Goal: Information Seeking & Learning: Find specific fact

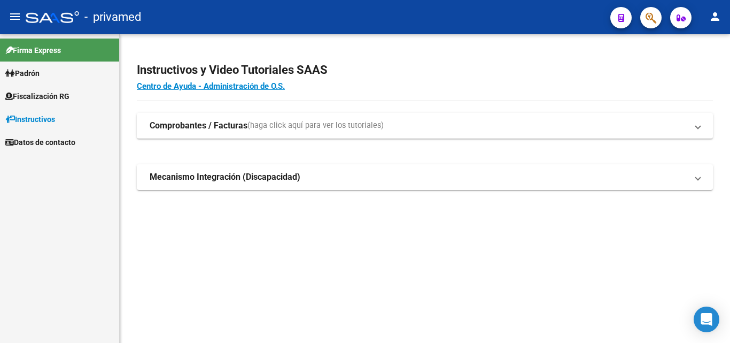
click at [645, 19] on button "button" at bounding box center [651, 17] width 21 height 21
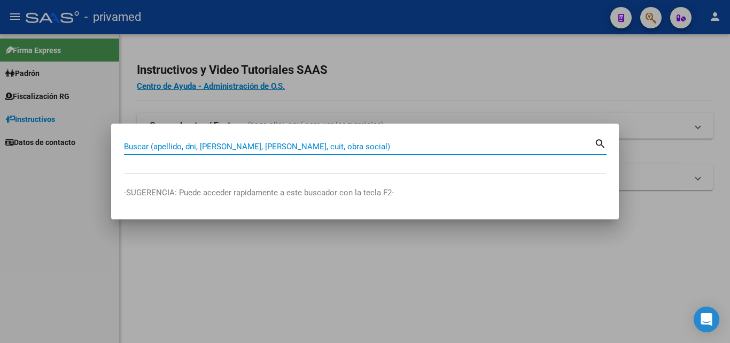
paste input "20202893598"
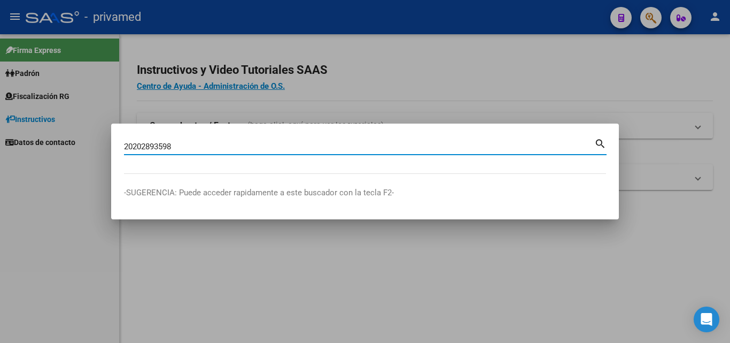
type input "20202893598"
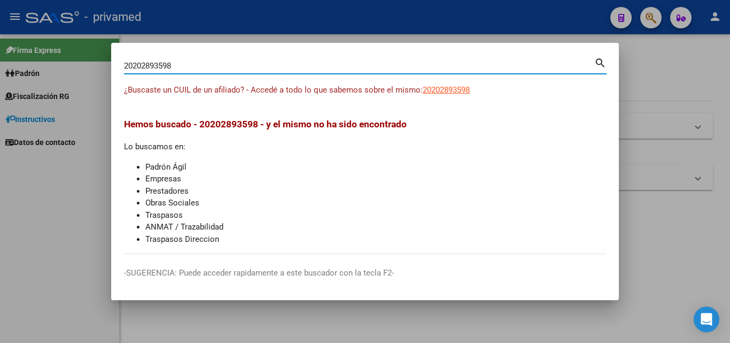
click at [662, 211] on div at bounding box center [365, 171] width 730 height 343
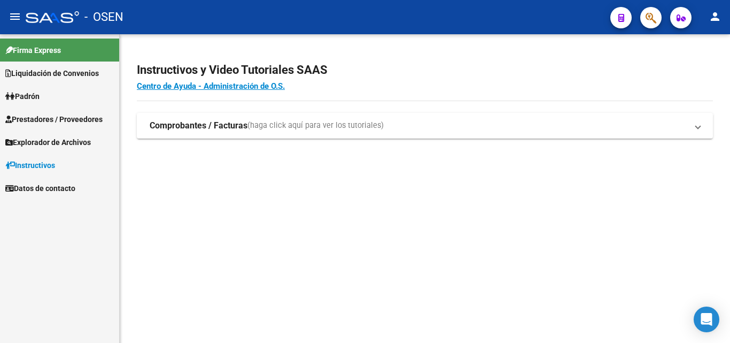
click at [498, 188] on div "Instructivos y Video Tutoriales SAAS Centro de Ayuda - Administración de O.S. C…" at bounding box center [425, 112] width 611 height 156
